Goal: Communication & Community: Answer question/provide support

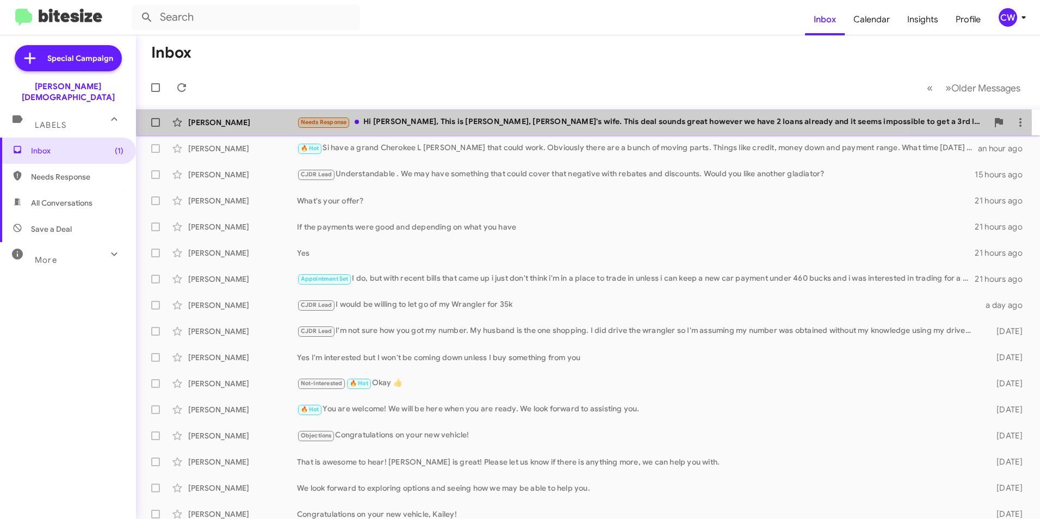
click at [418, 125] on div "Needs Response Hi [PERSON_NAME], This is [PERSON_NAME], [PERSON_NAME]'s wife. T…" at bounding box center [642, 122] width 691 height 13
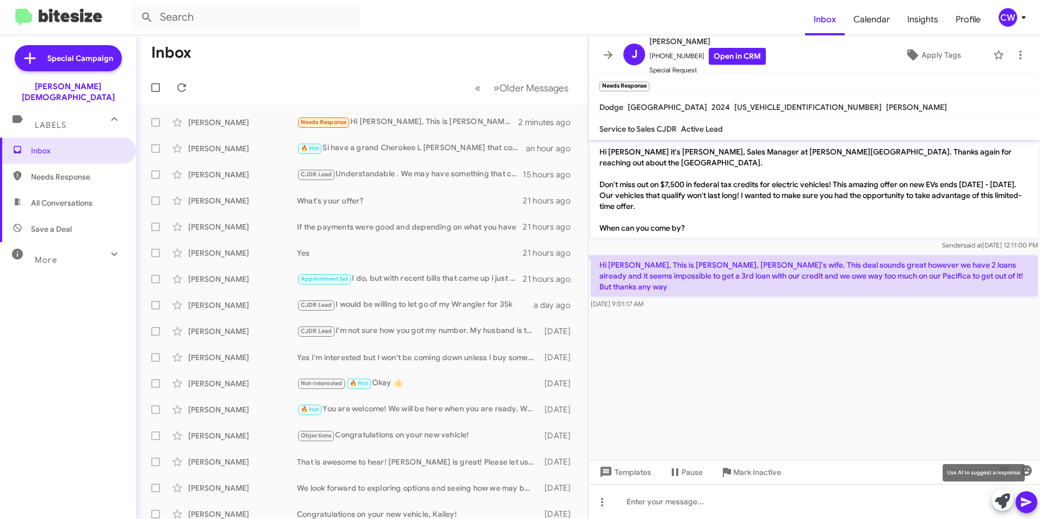
click at [1001, 500] on icon at bounding box center [1002, 500] width 15 height 15
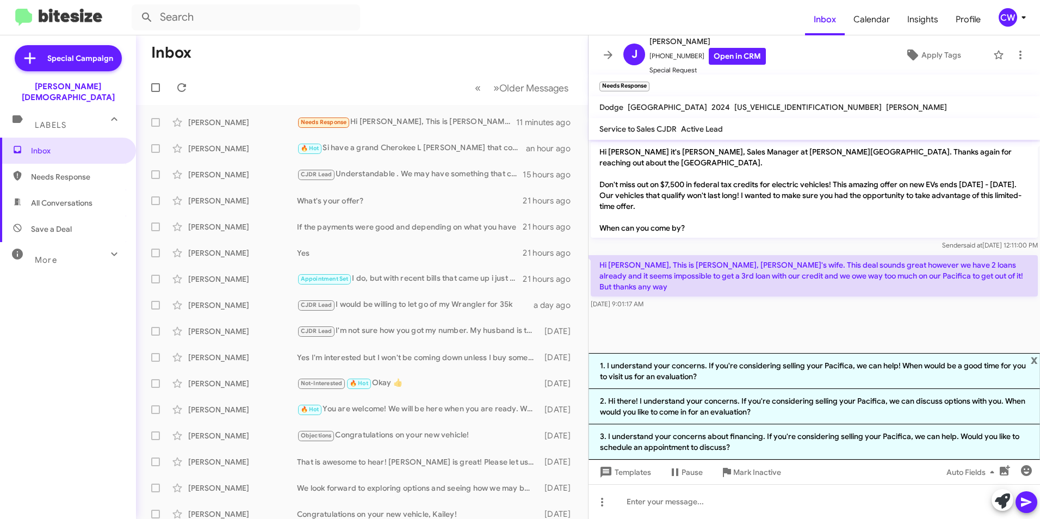
click at [67, 171] on span "Needs Response" at bounding box center [77, 176] width 92 height 11
type input "in:needs-response"
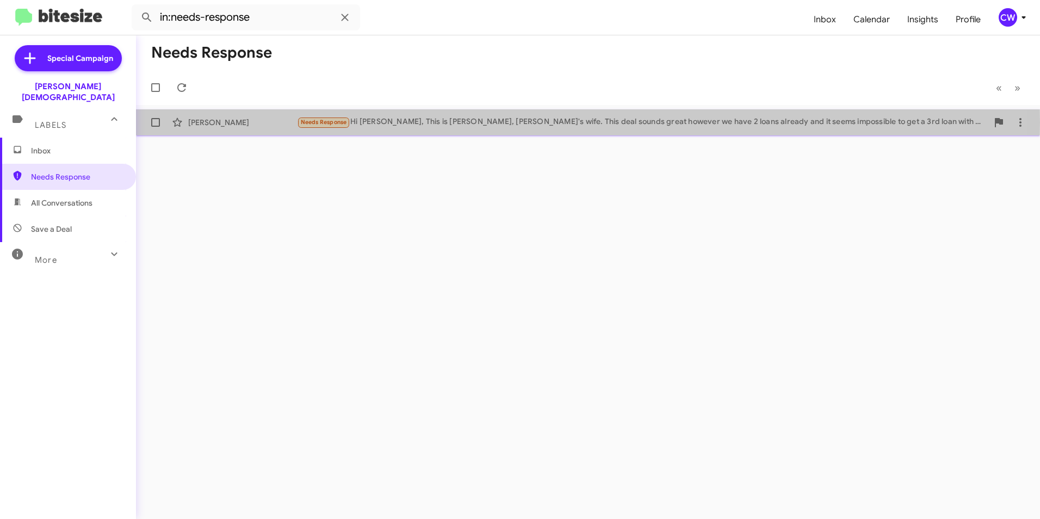
click at [412, 122] on div "Needs Response Hi [PERSON_NAME], This is [PERSON_NAME], [PERSON_NAME]'s wife. T…" at bounding box center [642, 122] width 691 height 13
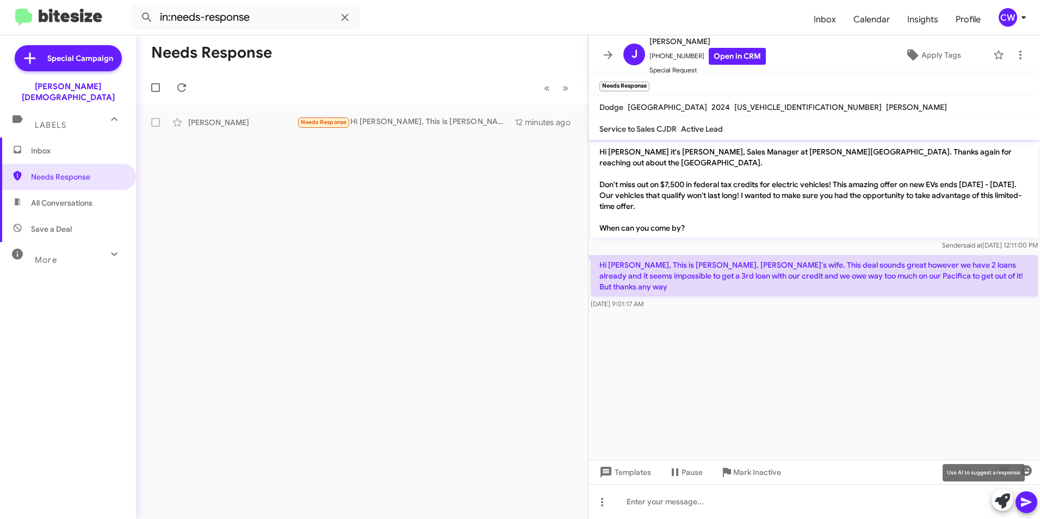
click at [1001, 503] on icon at bounding box center [1002, 500] width 15 height 15
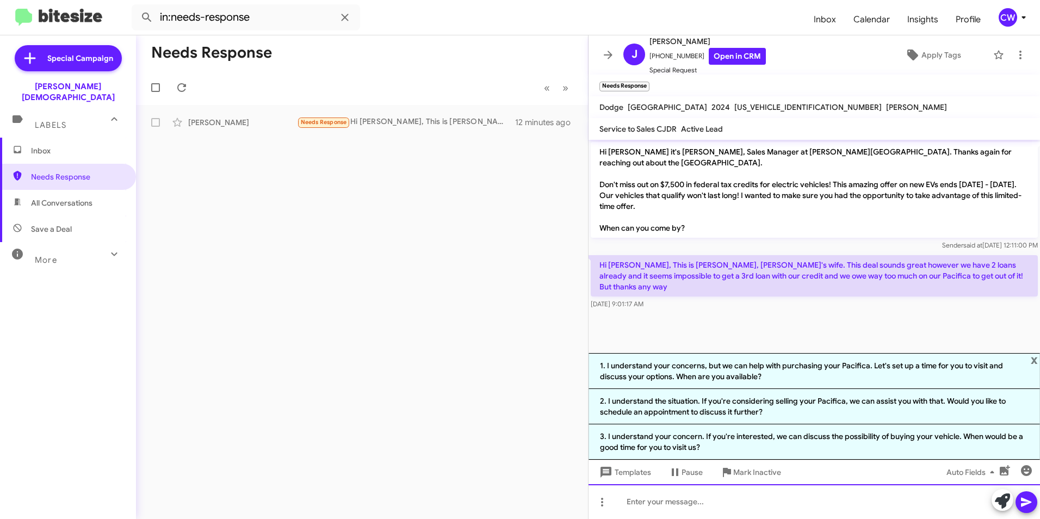
click at [681, 505] on div at bounding box center [813, 501] width 451 height 35
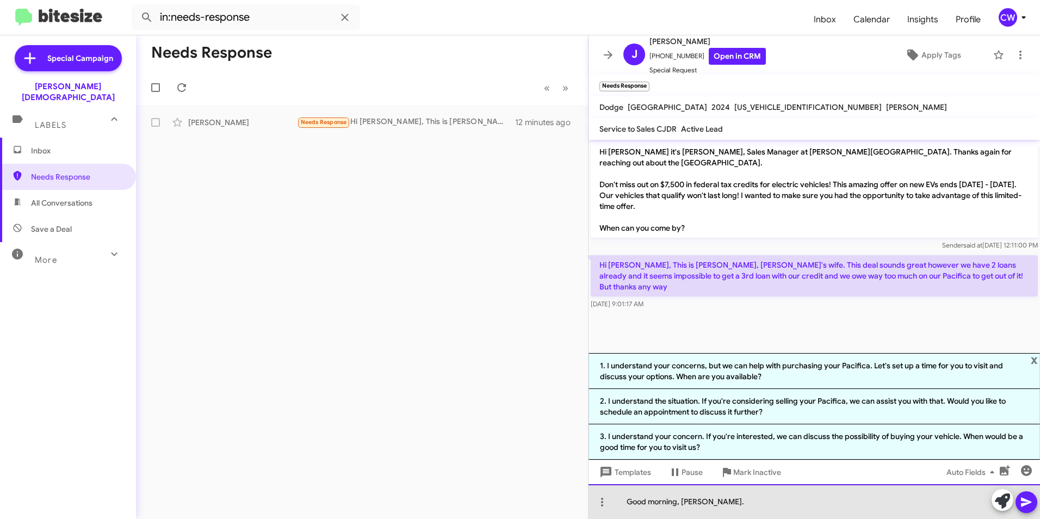
click at [737, 499] on div "Good morning, [PERSON_NAME]." at bounding box center [813, 501] width 451 height 35
